Goal: Navigation & Orientation: Understand site structure

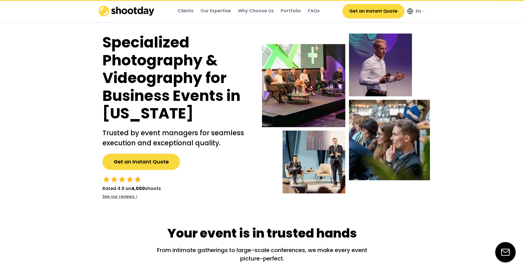
select select ""en""
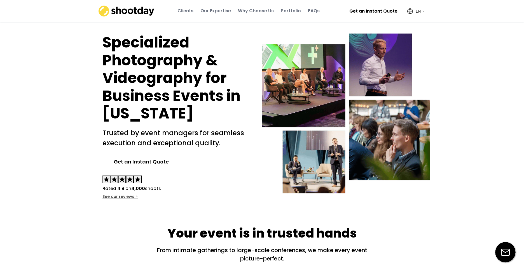
click at [182, 11] on div "Clients" at bounding box center [185, 11] width 16 height 6
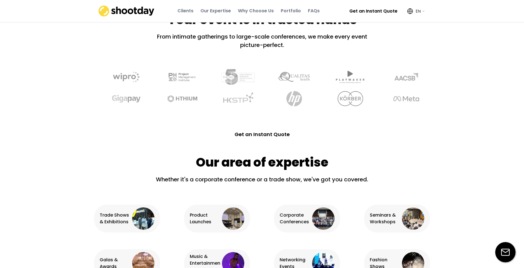
click at [204, 10] on div "Our Expertise" at bounding box center [215, 11] width 31 height 6
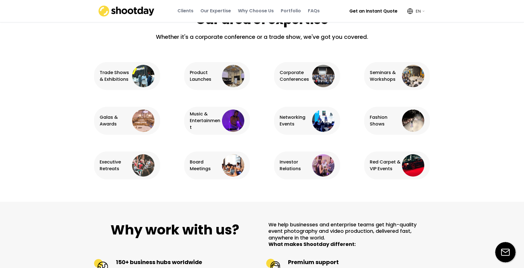
click at [260, 12] on div "Why Choose Us" at bounding box center [256, 11] width 36 height 6
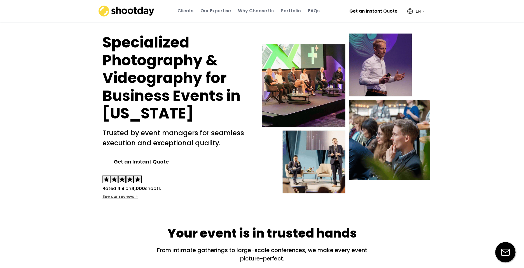
click at [290, 10] on div "Portfolio" at bounding box center [291, 11] width 20 height 6
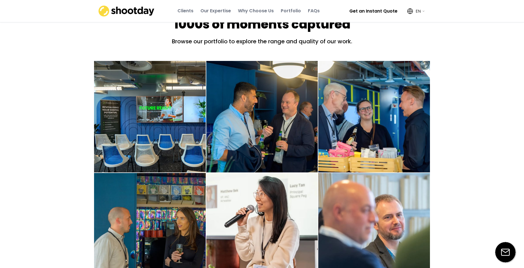
click at [308, 13] on div "FAQs" at bounding box center [314, 11] width 12 height 6
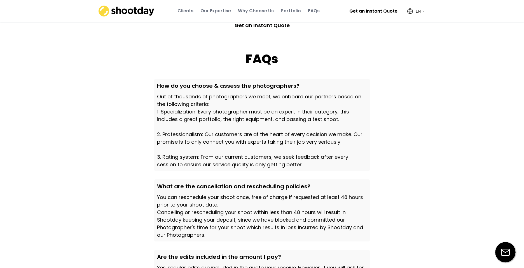
scroll to position [1638, 0]
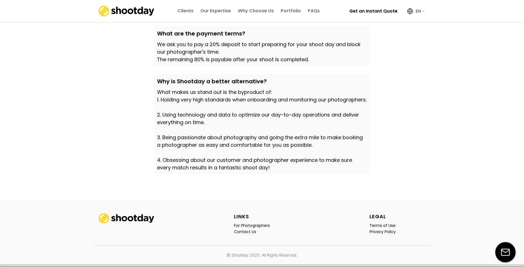
click at [308, 13] on div "FAQs" at bounding box center [314, 11] width 12 height 6
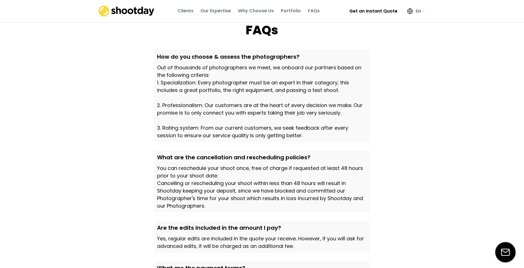
drag, startPoint x: 288, startPoint y: 13, endPoint x: 245, endPoint y: 9, distance: 43.3
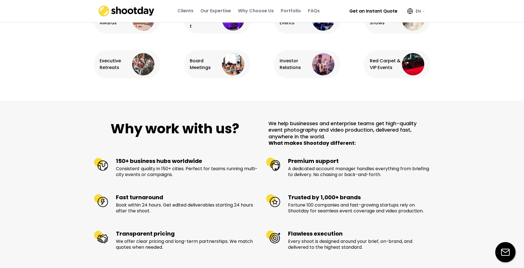
scroll to position [388, 0]
